Goal: Task Accomplishment & Management: Complete application form

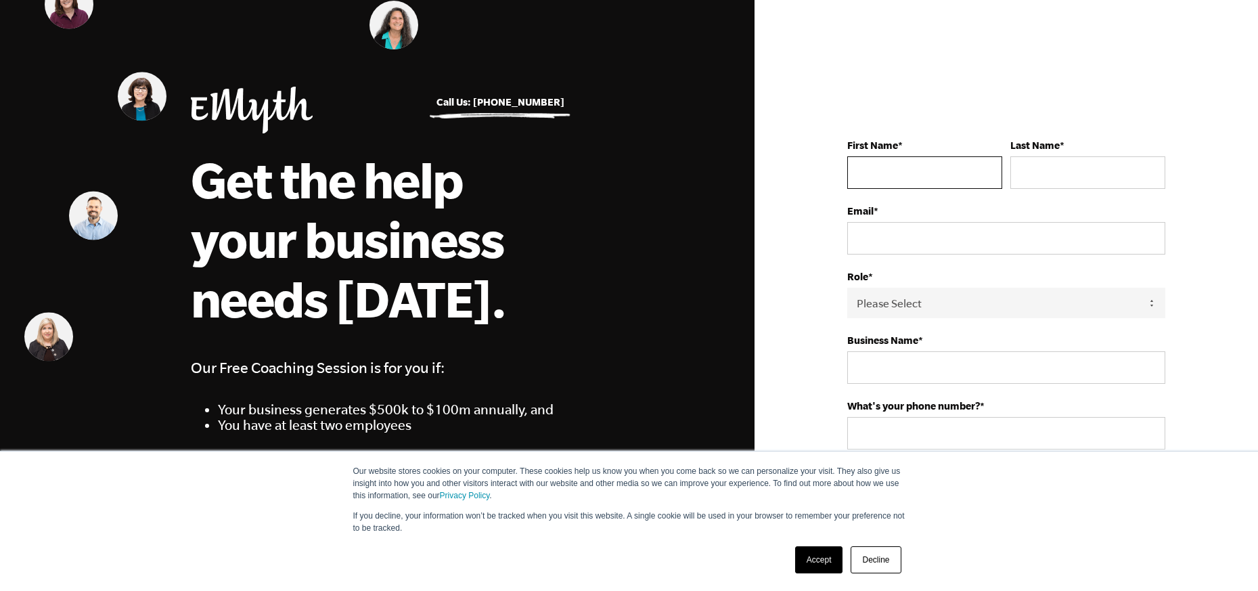
click at [907, 171] on input "First Name *" at bounding box center [924, 172] width 155 height 32
type input "[PERSON_NAME]"
type input "[EMAIL_ADDRESS][DOMAIN_NAME]"
type input "Law Offices of [PERSON_NAME]"
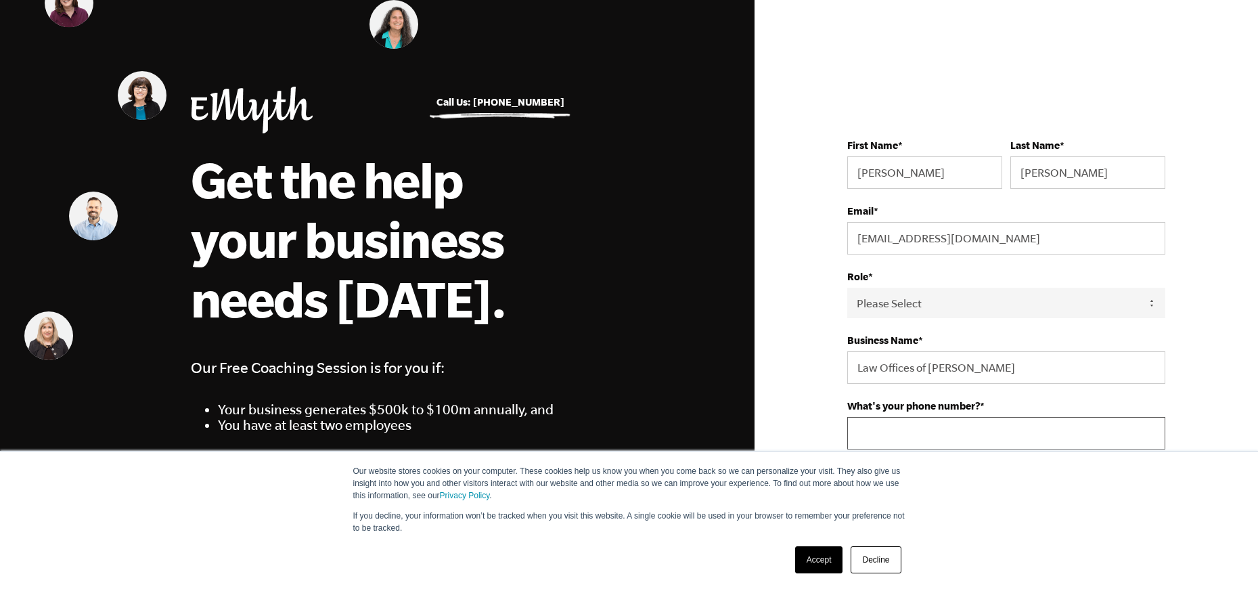
type input "13367279886"
select select "[GEOGRAPHIC_DATA]"
click at [1159, 302] on select "Please Select Owner Partner / Co-Owner Executive Employee / Other" at bounding box center [1006, 303] width 318 height 30
select select "Owner"
click at [847, 288] on select "Please Select Owner Partner / Co-Owner Executive Employee / Other" at bounding box center [1006, 303] width 318 height 30
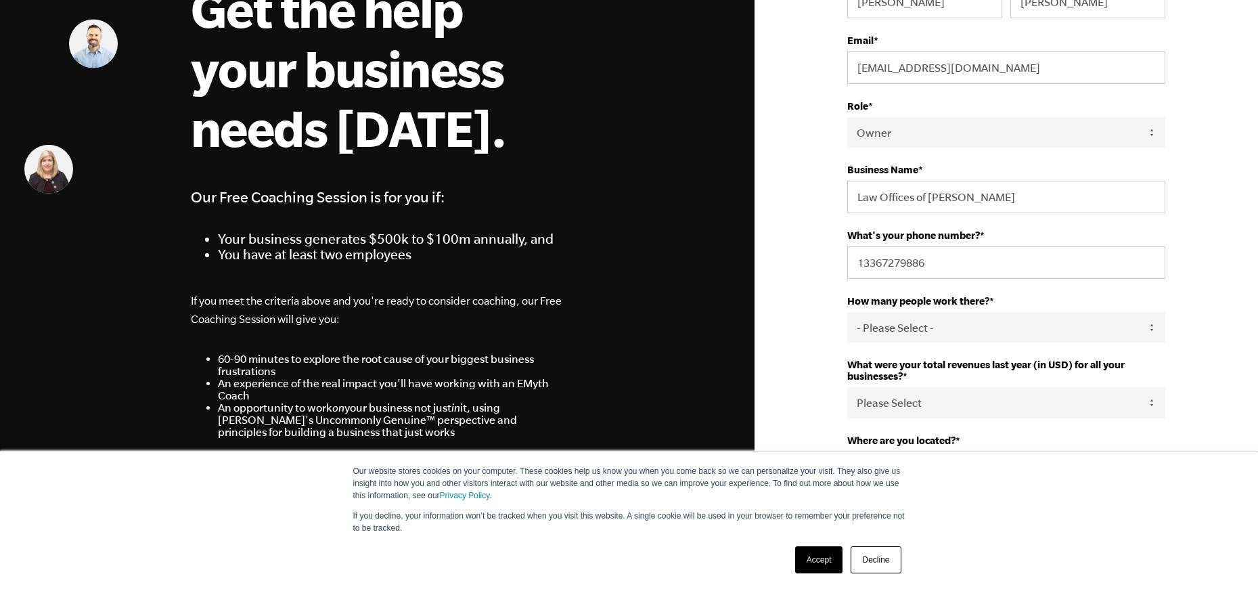
scroll to position [271, 0]
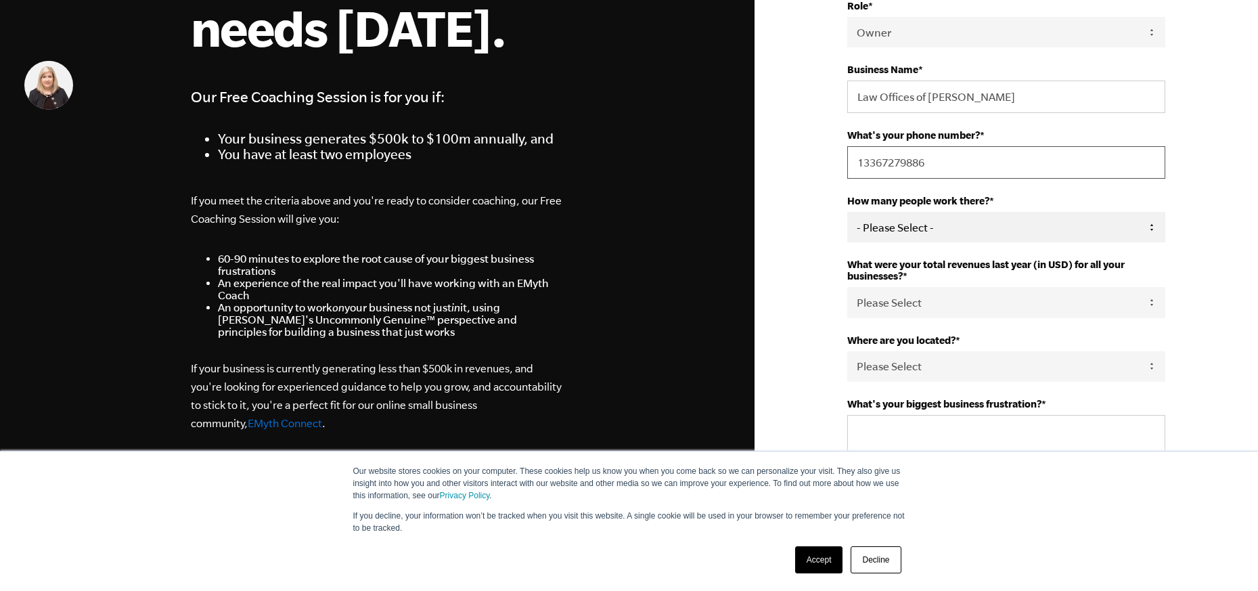
drag, startPoint x: 884, startPoint y: 162, endPoint x: 964, endPoint y: 229, distance: 104.7
click at [964, 229] on form "First Name * [PERSON_NAME] Last Name * [PERSON_NAME] Email * [EMAIL_ADDRESS][DO…" at bounding box center [1006, 252] width 318 height 842
type input "13364160748"
click at [1148, 223] on select "- Please Select - 50+ [PHONE_NUMBER] 10-19 4-9 1-3 0" at bounding box center [1006, 227] width 318 height 30
select select "4-9"
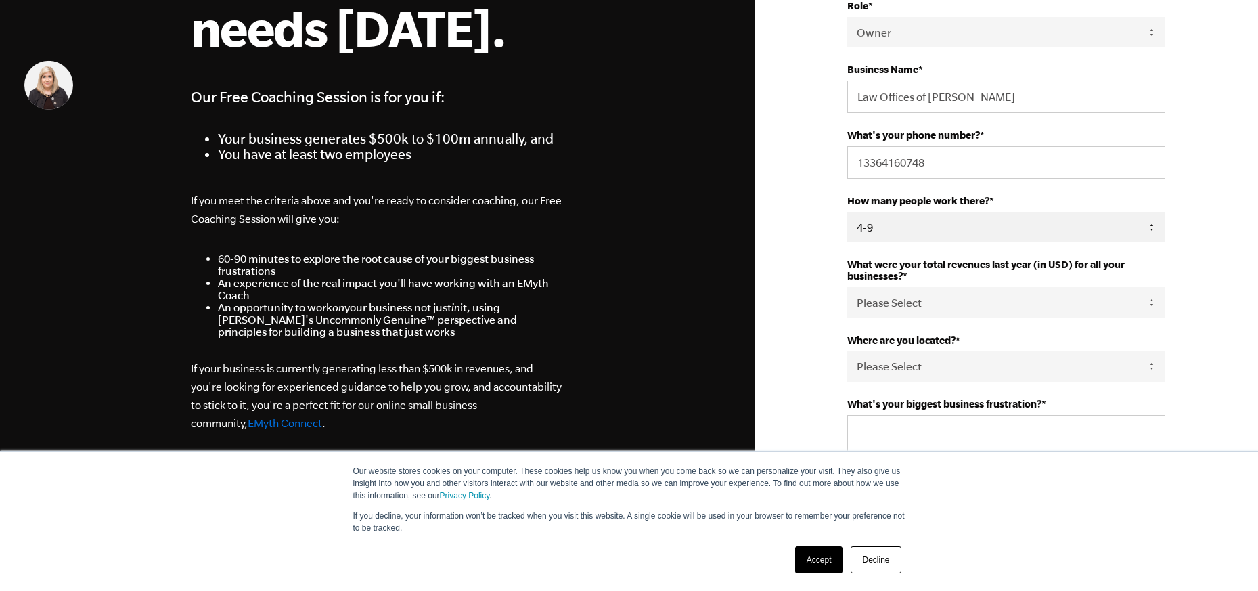
click at [847, 212] on select "- Please Select - 50+ [PHONE_NUMBER] 10-19 4-9 1-3 0" at bounding box center [1006, 227] width 318 height 30
click at [1146, 302] on select "Please Select 0-75K 76-150K 151-275K 276-500K 501-750K 751-1M 1-2.5M 2.5-5M 5-1…" at bounding box center [1006, 302] width 318 height 30
select select "501-750K"
click at [847, 287] on select "Please Select 0-75K 76-150K 151-275K 276-500K 501-750K 751-1M 1-2.5M 2.5-5M 5-1…" at bounding box center [1006, 302] width 318 height 30
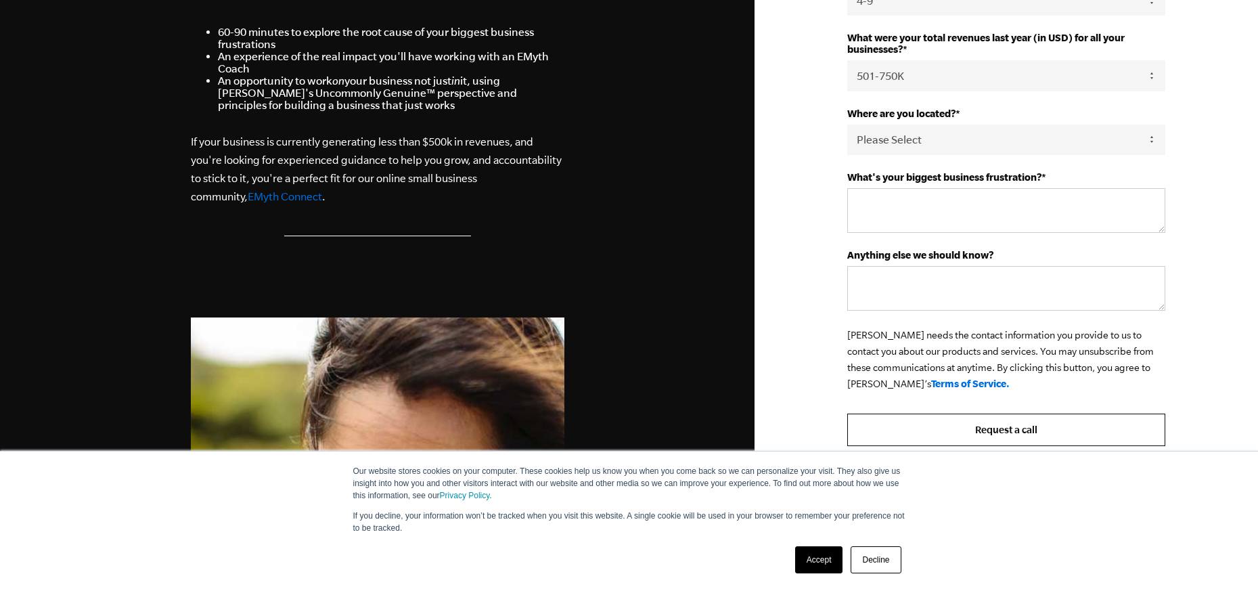
scroll to position [474, 0]
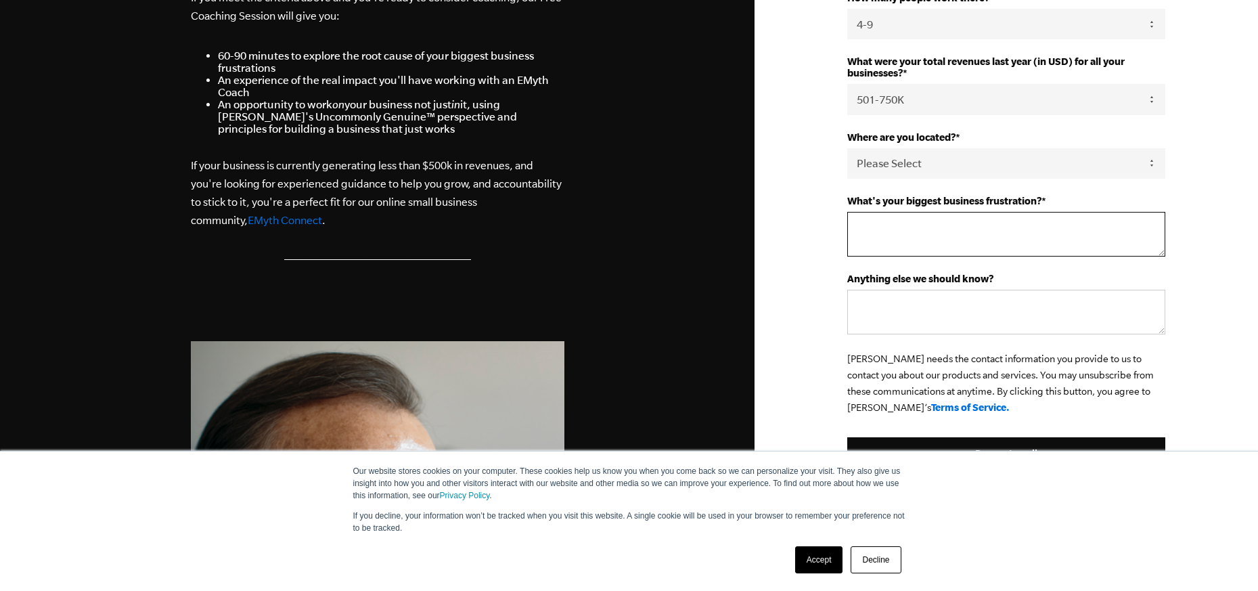
click at [894, 226] on textarea "What's your biggest business frustration? *" at bounding box center [1006, 234] width 318 height 45
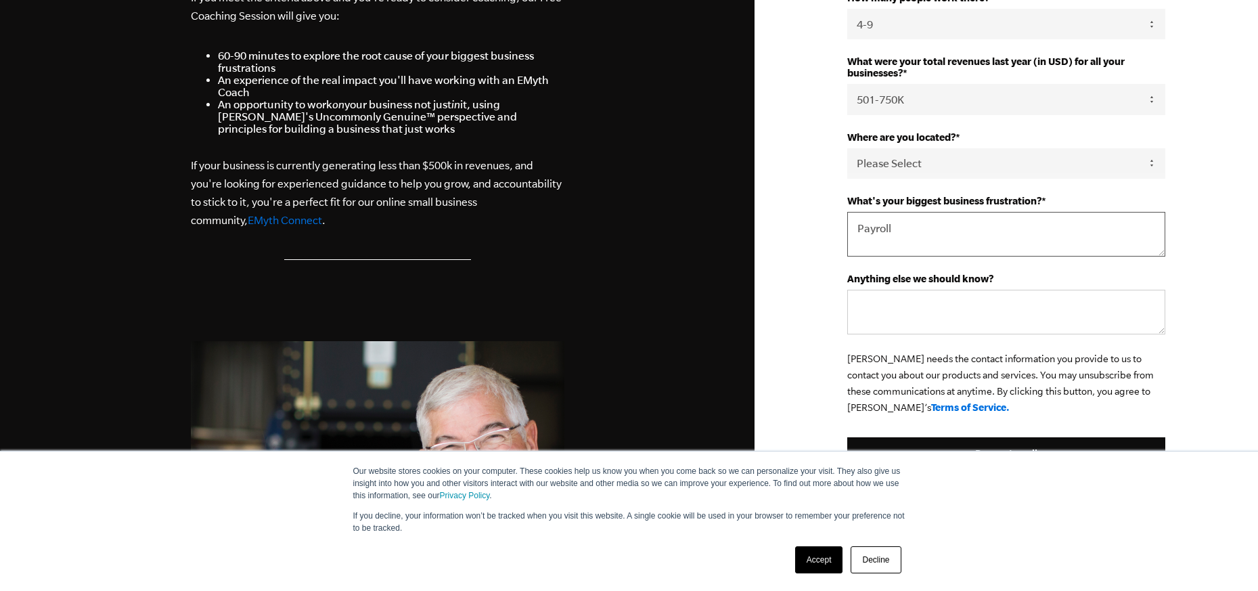
type textarea "Payroll"
